Goal: Task Accomplishment & Management: Complete application form

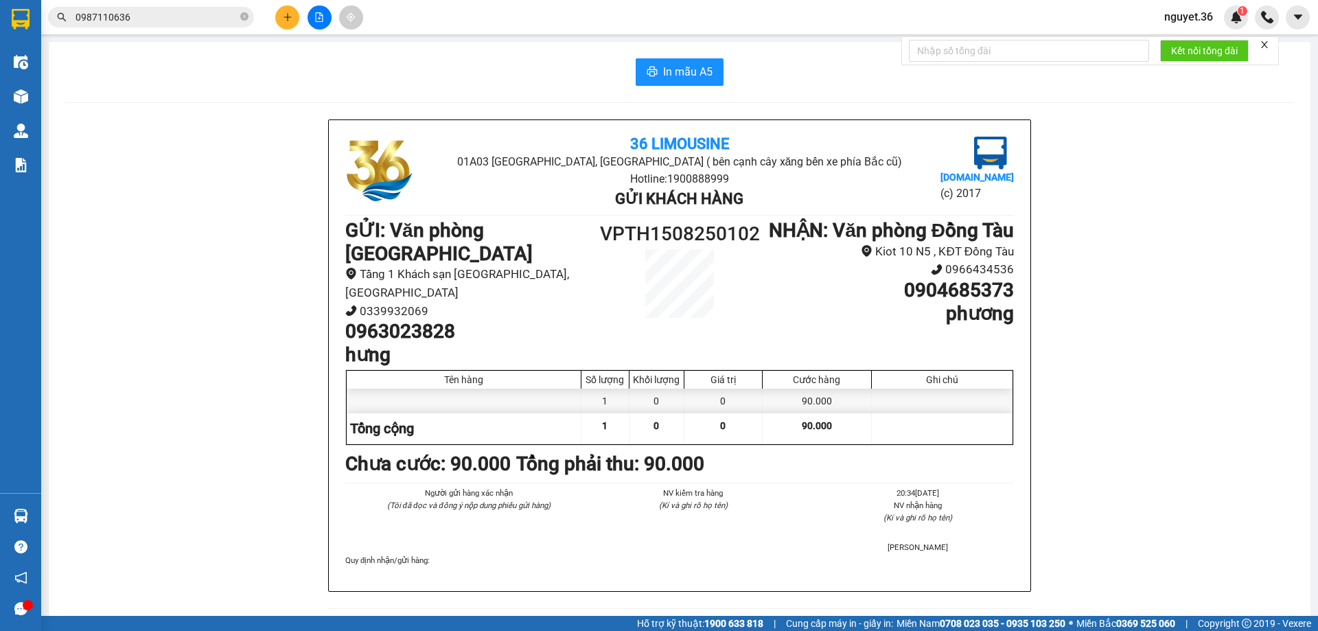
click at [241, 149] on div "36 Limousine 01A03 [GEOGRAPHIC_DATA], [GEOGRAPHIC_DATA] ( bên cạnh cây xăng bến…" at bounding box center [679, 625] width 1229 height 1012
click at [292, 16] on button at bounding box center [287, 17] width 24 height 24
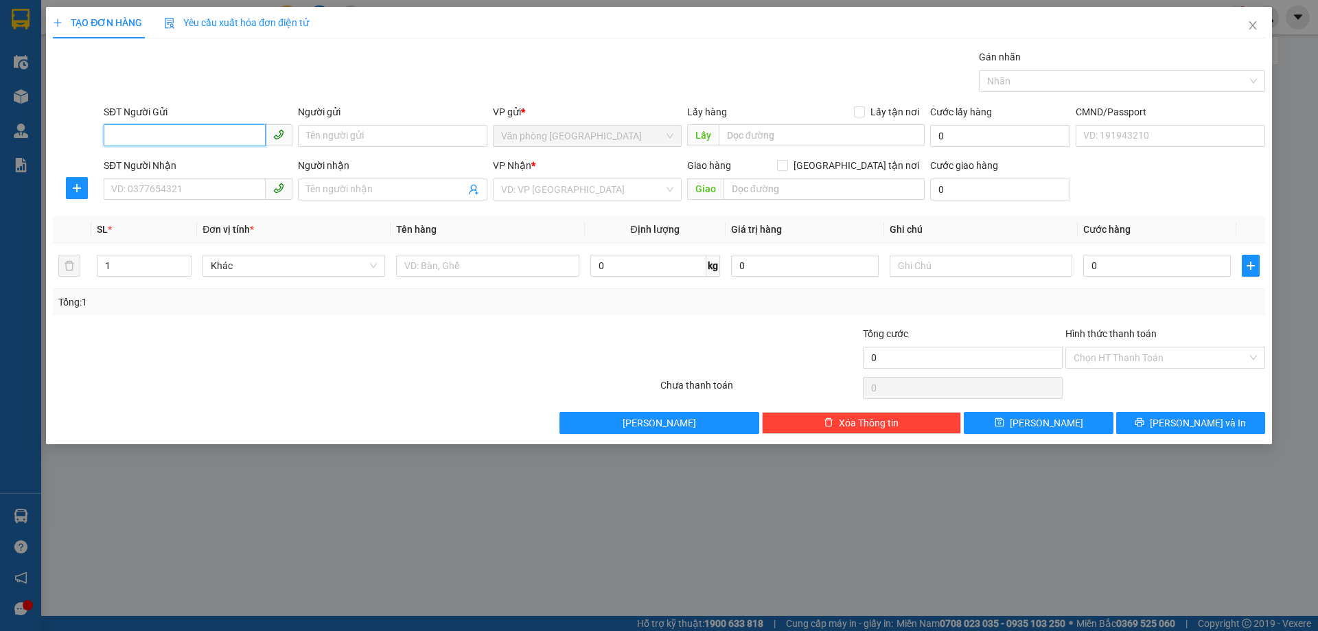
click at [168, 137] on input "SĐT Người Gửi" at bounding box center [185, 135] width 162 height 22
click at [168, 168] on div "0984557087 - định" at bounding box center [198, 163] width 172 height 15
type input "0984557087"
type input "định"
type input "0984557087"
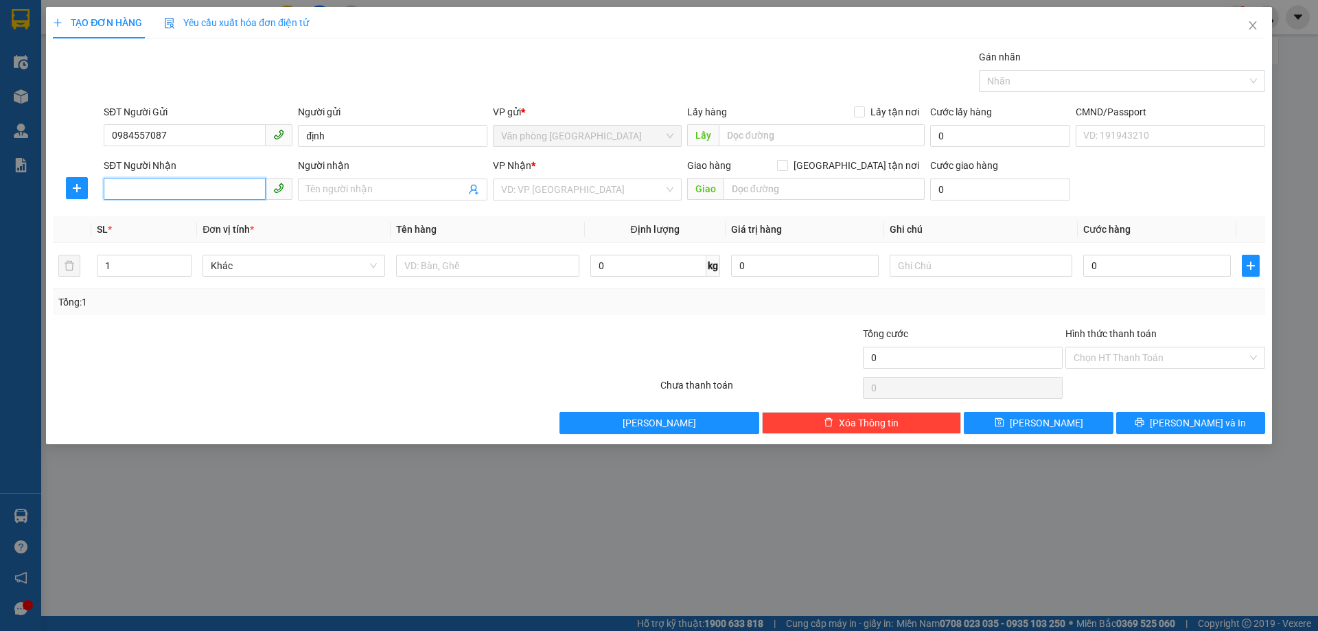
click at [167, 194] on input "SĐT Người Nhận" at bounding box center [185, 189] width 162 height 22
click at [178, 218] on div "0963195976 - C AN" at bounding box center [198, 216] width 172 height 15
type input "0963195976"
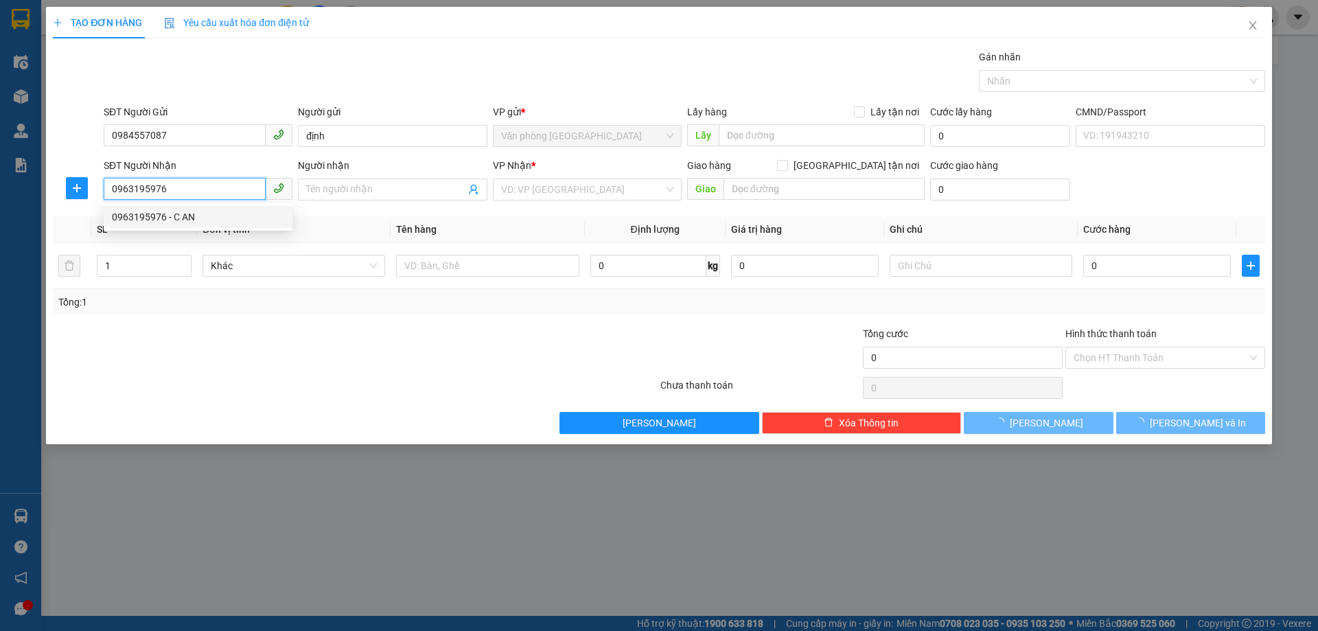
type input "C AN"
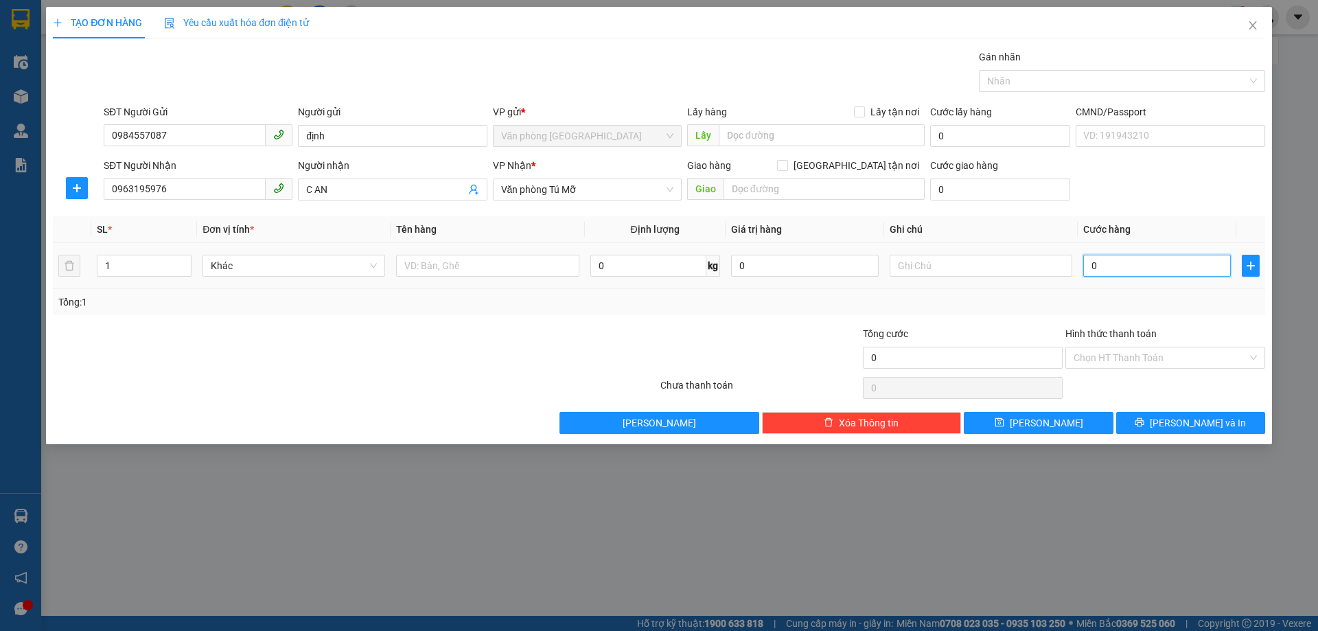
click at [1145, 270] on input "0" at bounding box center [1157, 266] width 148 height 22
type input "3"
type input "30"
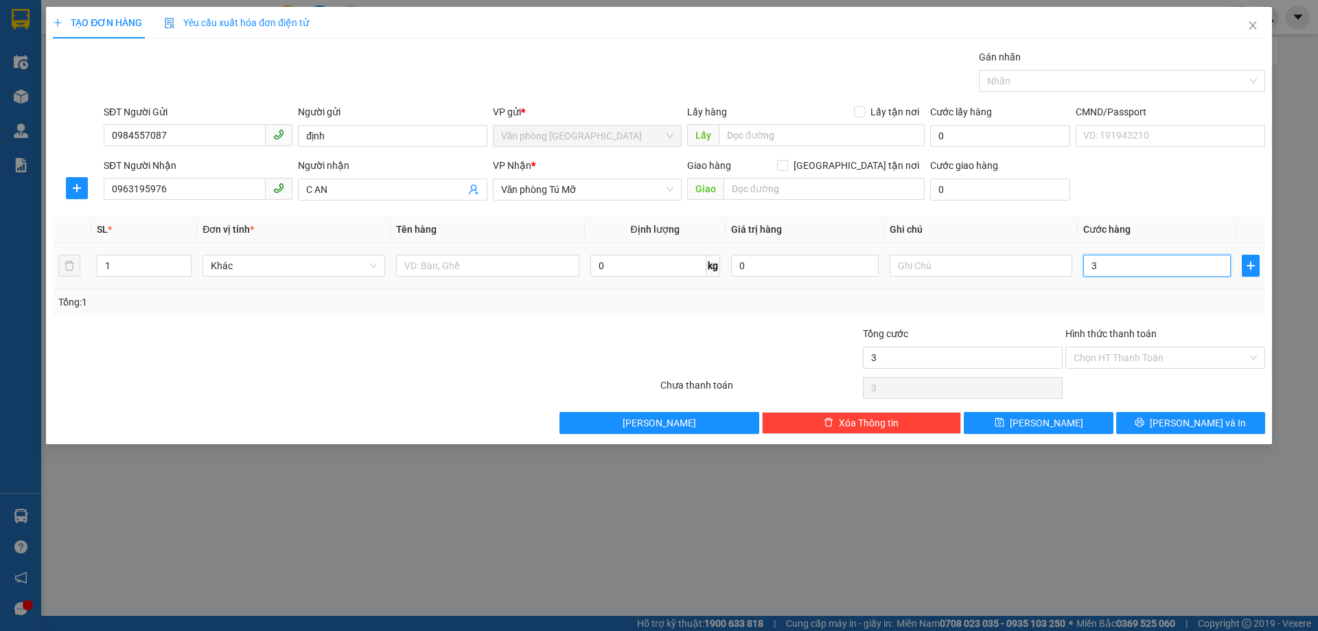
type input "30"
type input "300"
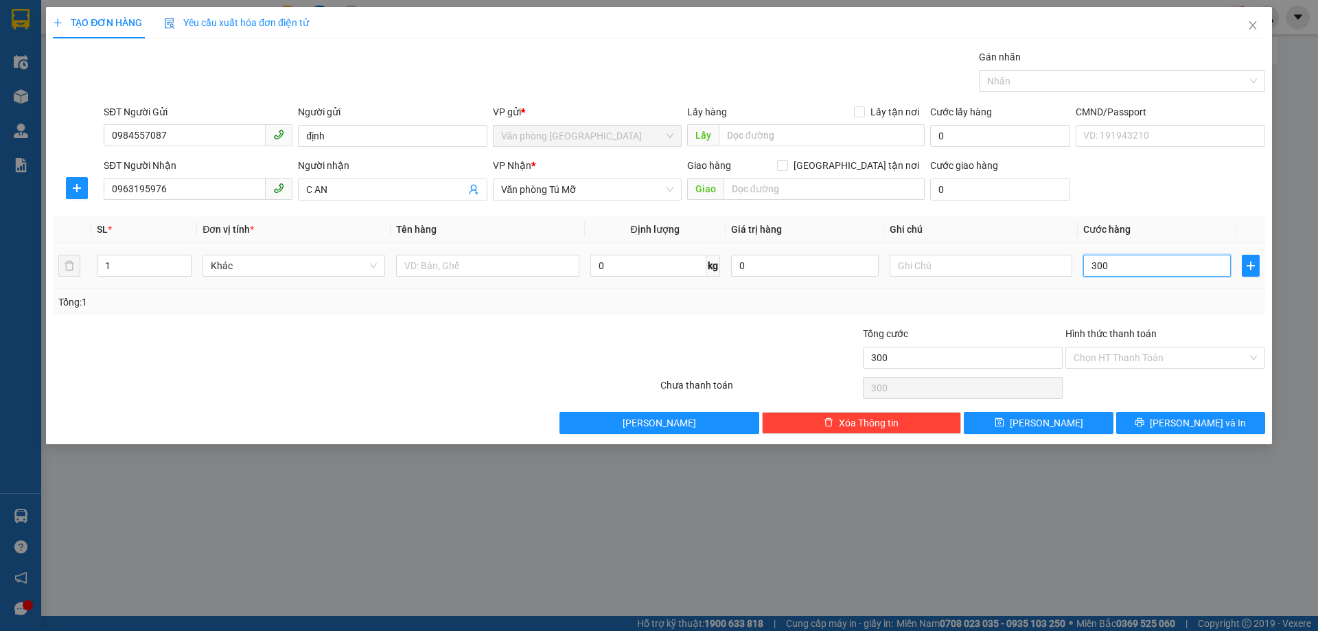
type input "3.000"
type input "30.000"
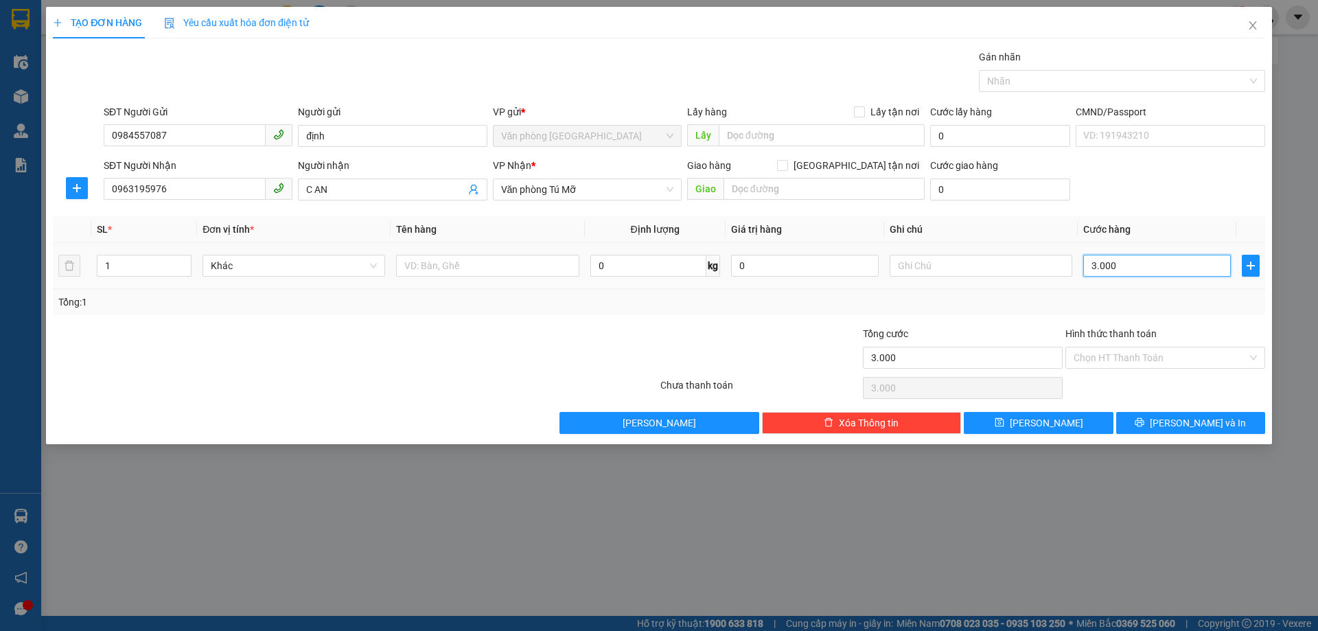
type input "30.000"
click at [1140, 355] on input "Hình thức thanh toán" at bounding box center [1160, 357] width 174 height 21
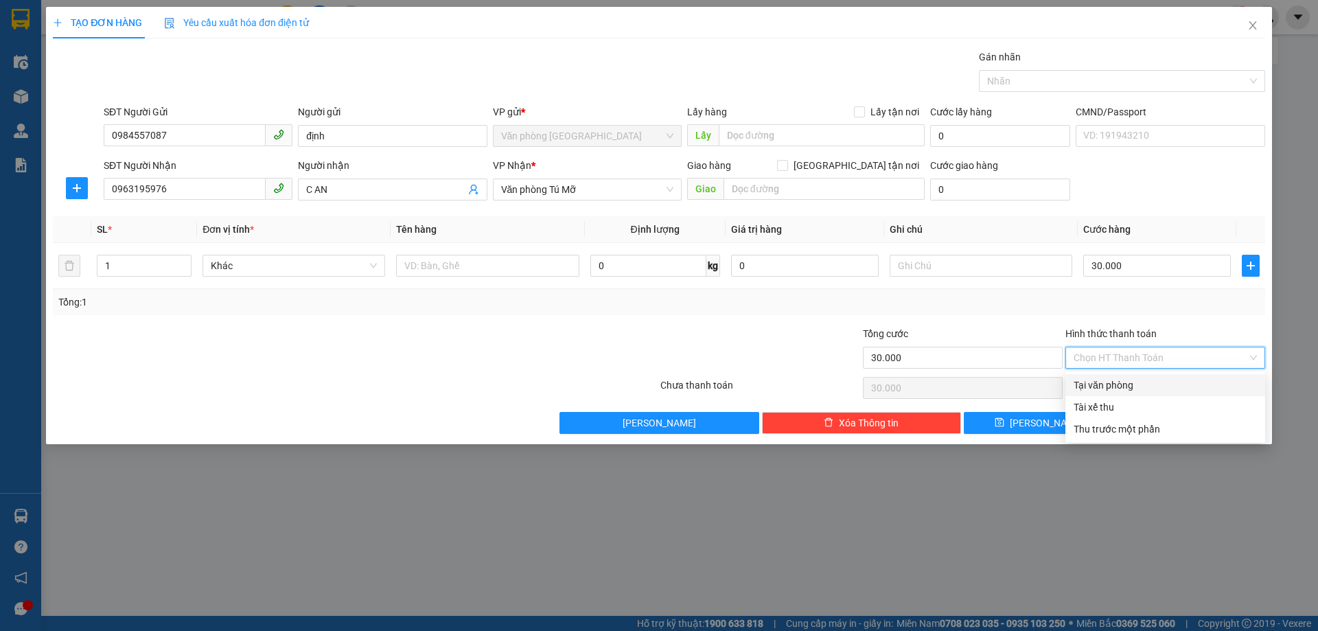
click at [1134, 388] on div "Tại văn phòng" at bounding box center [1164, 385] width 183 height 15
type input "0"
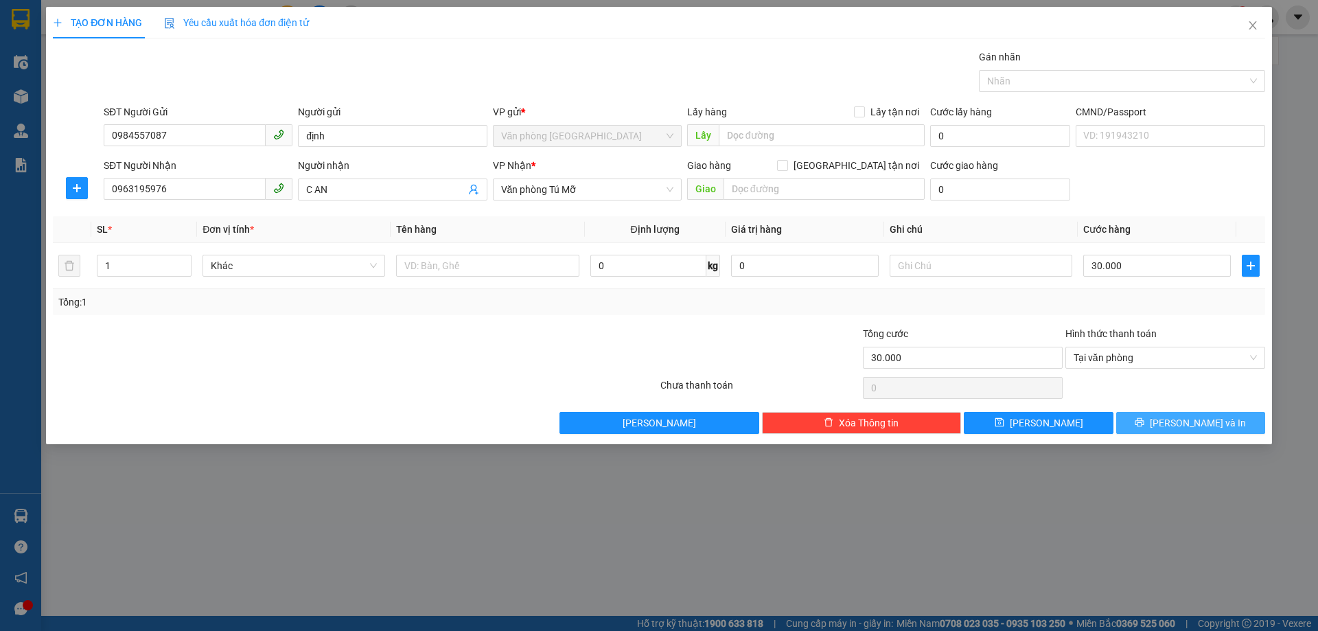
click at [1136, 426] on button "[PERSON_NAME] và In" at bounding box center [1190, 423] width 149 height 22
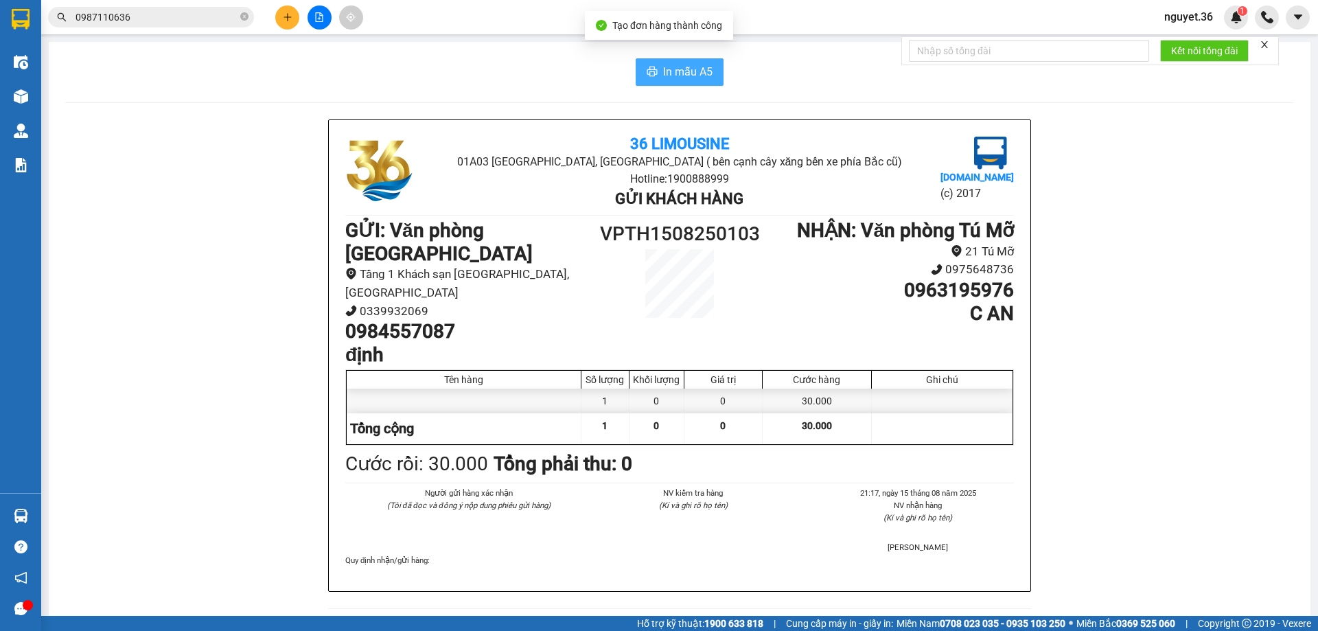
click at [682, 76] on span "In mẫu A5" at bounding box center [687, 71] width 49 height 17
